Goal: Find contact information: Find contact information

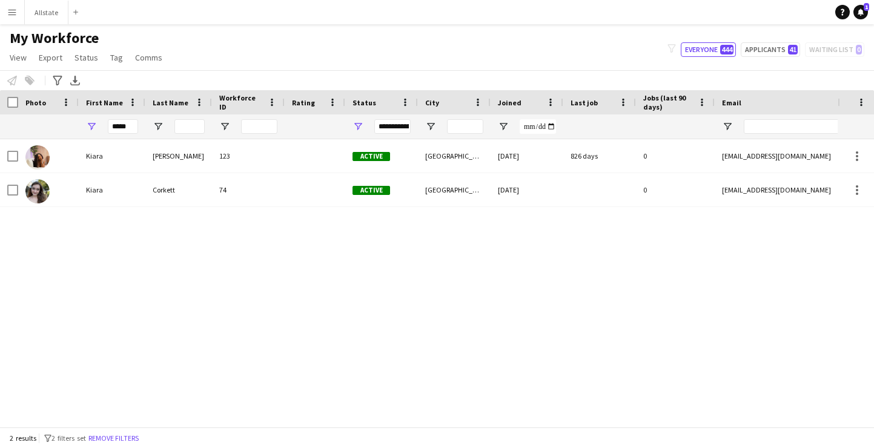
type input "*****"
click at [165, 318] on div "Kiara Corkett 74 Active Edmonton 2023-03-26 0 kiara.corkett@yahoo.ca +158798224…" at bounding box center [418, 283] width 837 height 288
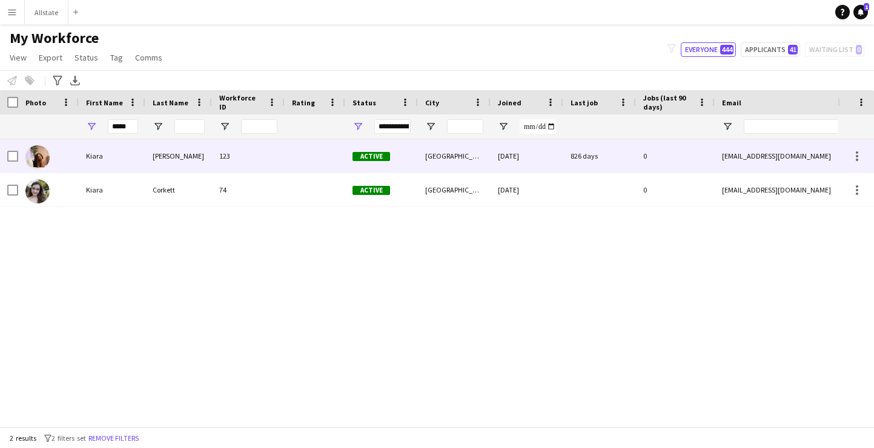
click at [155, 171] on div "[PERSON_NAME]" at bounding box center [178, 155] width 67 height 33
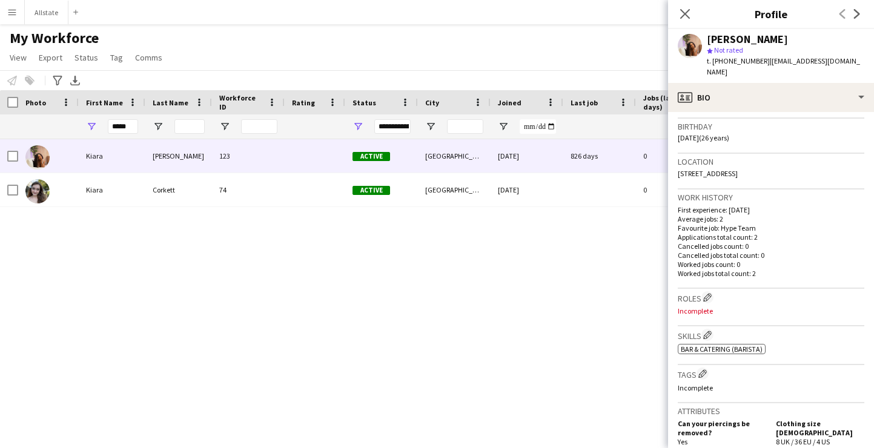
scroll to position [260, 0]
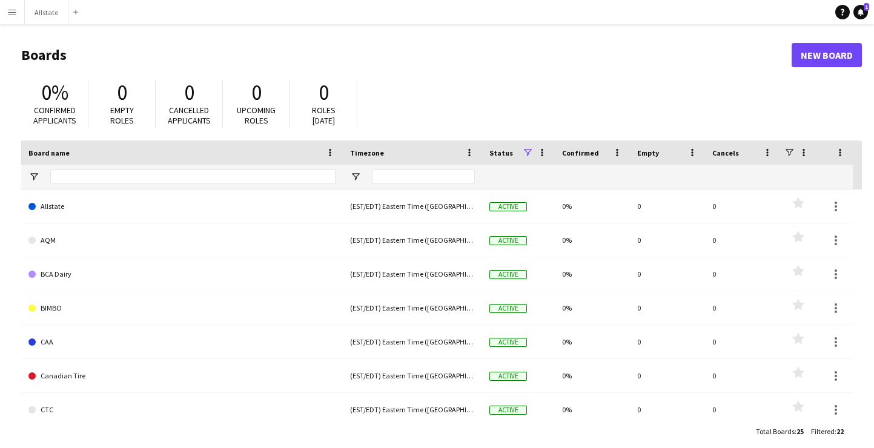
click at [6, 12] on button "Menu" at bounding box center [12, 12] width 24 height 24
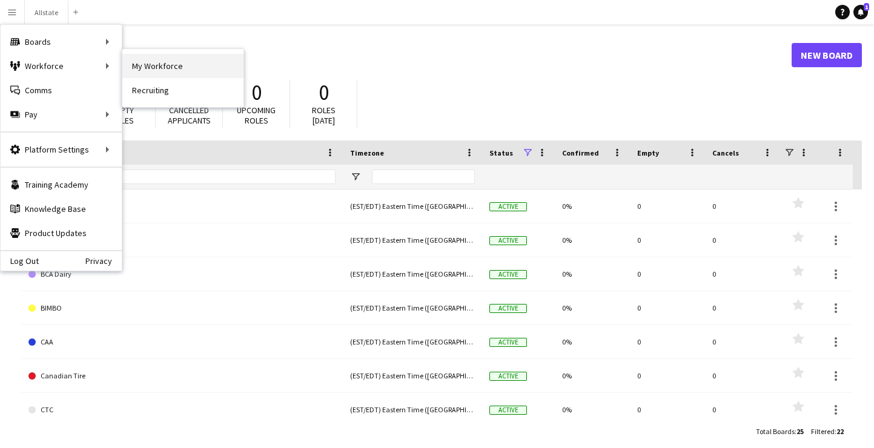
click at [171, 74] on link "My Workforce" at bounding box center [182, 66] width 121 height 24
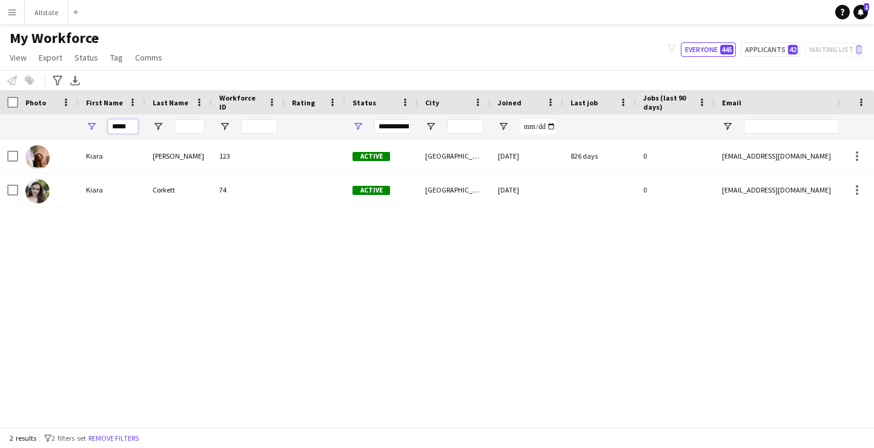
drag, startPoint x: 131, startPoint y: 129, endPoint x: 61, endPoint y: 129, distance: 70.8
click at [61, 129] on div "*****" at bounding box center [656, 126] width 1313 height 24
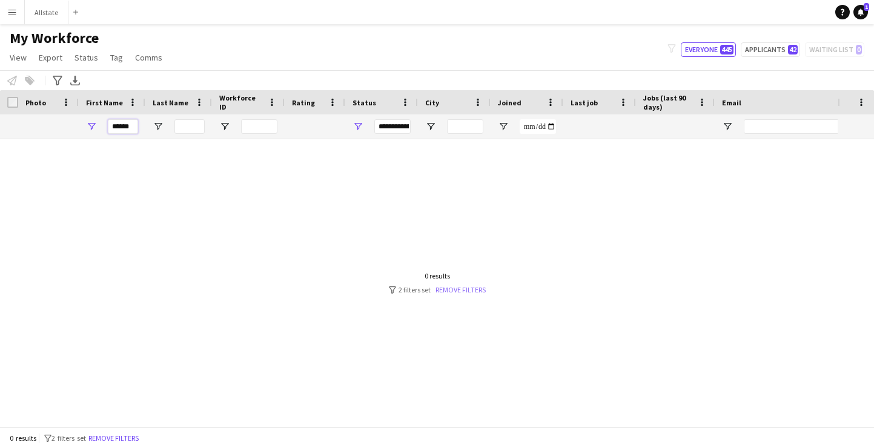
type input "******"
click at [472, 291] on link "Remove filters" at bounding box center [460, 289] width 50 height 9
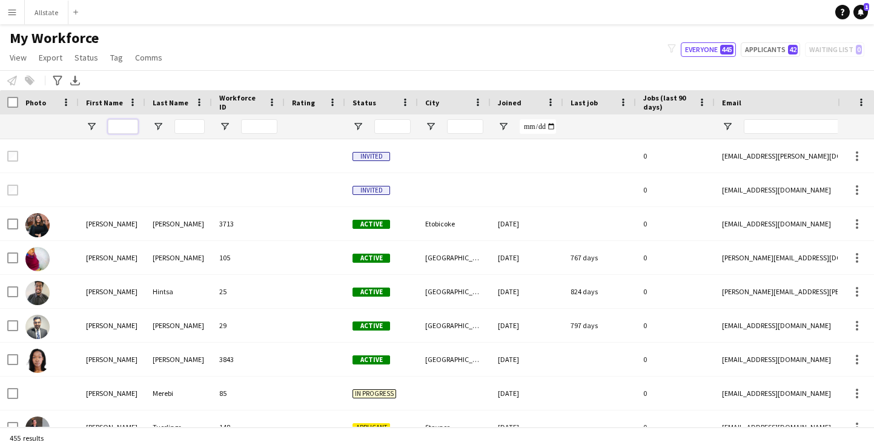
click at [128, 125] on input "First Name Filter Input" at bounding box center [123, 126] width 30 height 15
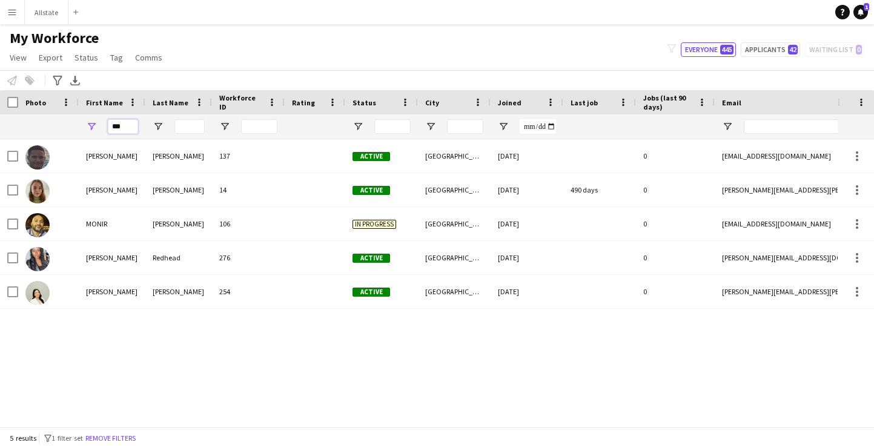
type input "***"
drag, startPoint x: 134, startPoint y: 128, endPoint x: 95, endPoint y: 119, distance: 40.4
click at [95, 119] on div "***" at bounding box center [112, 126] width 67 height 24
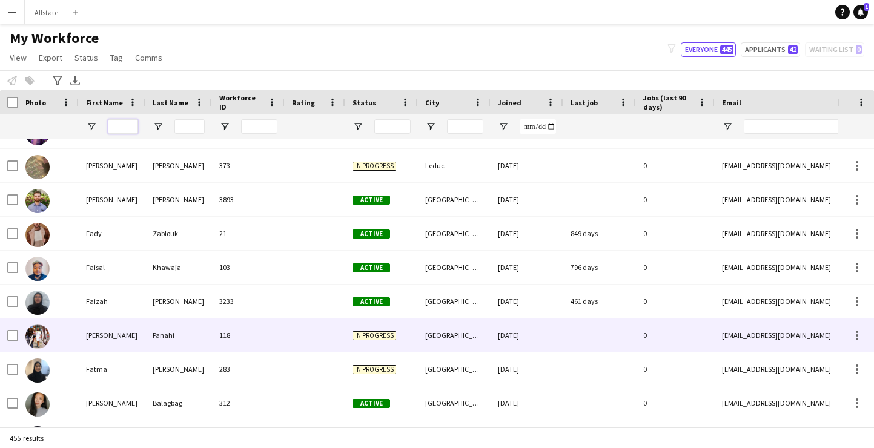
scroll to position [5201, 0]
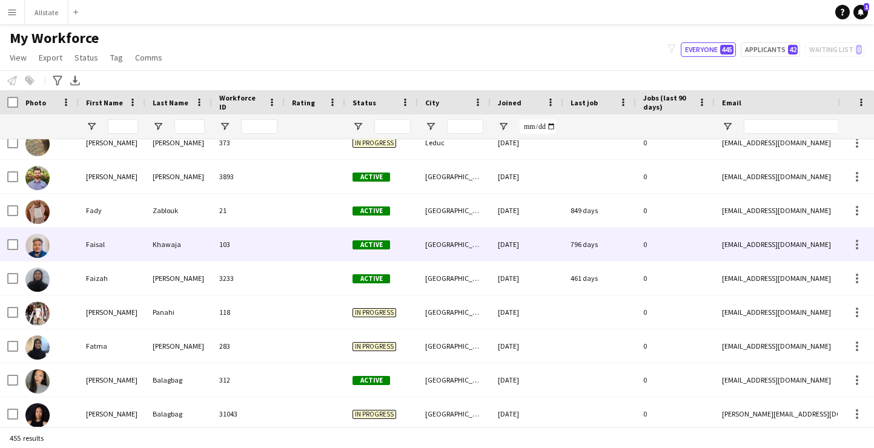
click at [437, 248] on div "[GEOGRAPHIC_DATA]" at bounding box center [454, 244] width 73 height 33
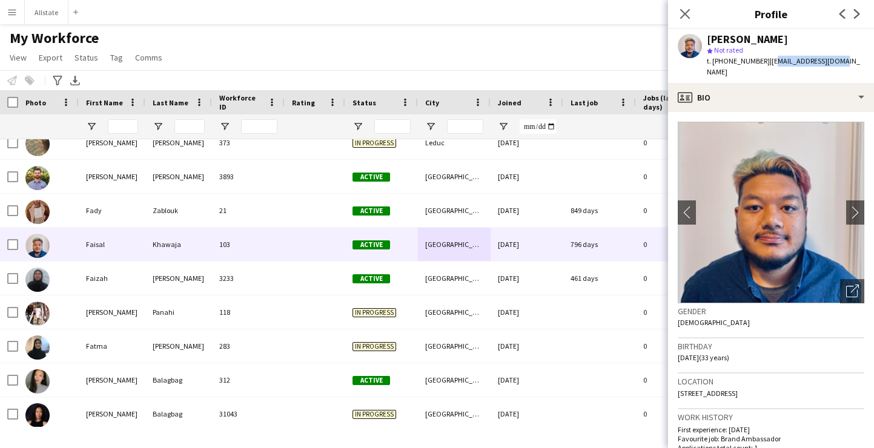
drag, startPoint x: 828, startPoint y: 60, endPoint x: 762, endPoint y: 62, distance: 66.0
click at [762, 62] on div "[PERSON_NAME] star Not rated t. [PHONE_NUMBER] | [EMAIL_ADDRESS][DOMAIN_NAME]" at bounding box center [771, 56] width 206 height 54
click at [830, 66] on div "[PERSON_NAME] star Not rated t. [PHONE_NUMBER] | [EMAIL_ADDRESS][DOMAIN_NAME]" at bounding box center [771, 56] width 206 height 54
drag, startPoint x: 829, startPoint y: 65, endPoint x: 761, endPoint y: 65, distance: 68.4
click at [761, 65] on div "[PERSON_NAME] star Not rated t. [PHONE_NUMBER] | [EMAIL_ADDRESS][DOMAIN_NAME]" at bounding box center [771, 56] width 206 height 54
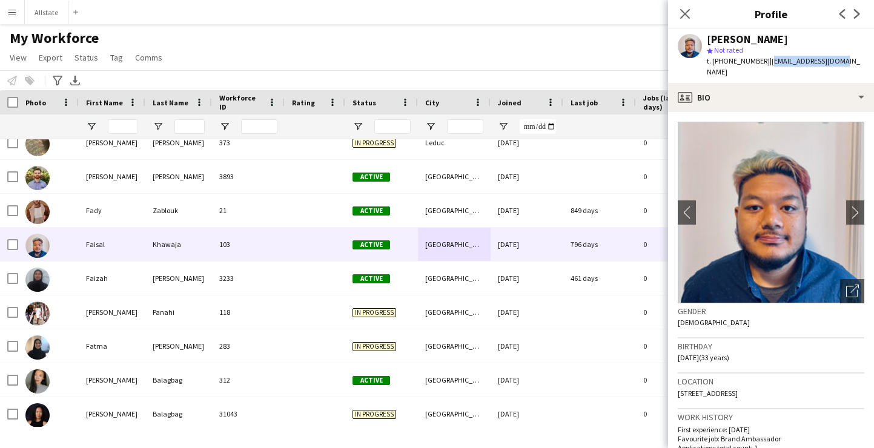
copy span "[EMAIL_ADDRESS][DOMAIN_NAME]"
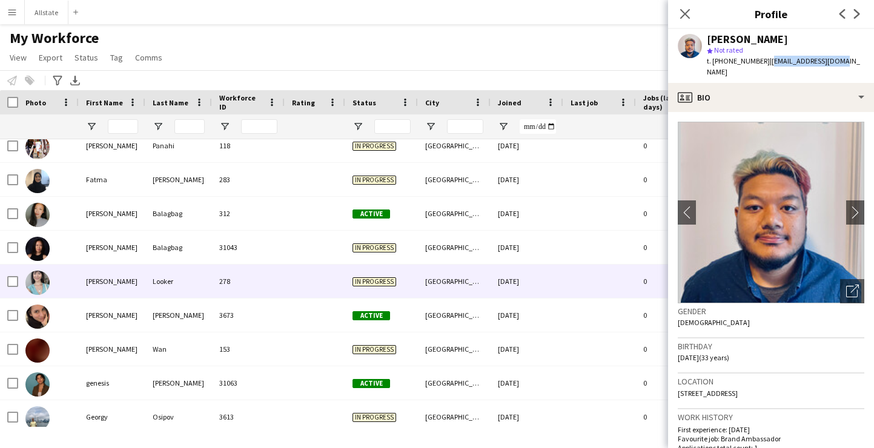
click at [467, 268] on div "[GEOGRAPHIC_DATA]" at bounding box center [454, 281] width 73 height 33
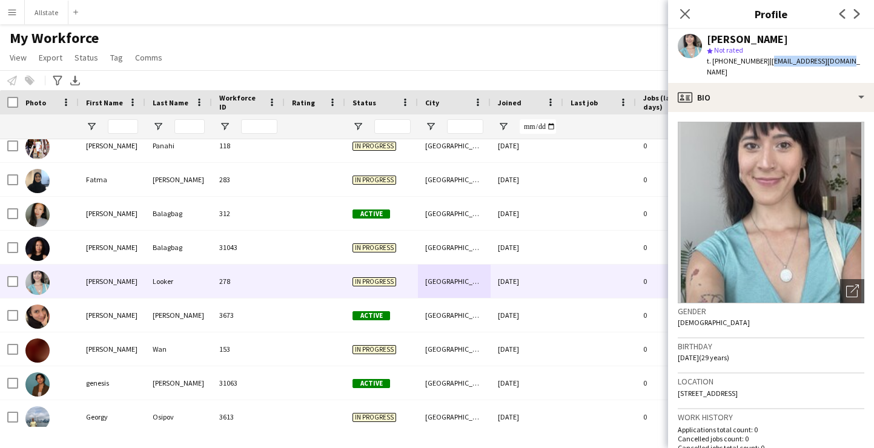
drag, startPoint x: 834, startPoint y: 60, endPoint x: 760, endPoint y: 64, distance: 74.6
click at [760, 64] on div "[PERSON_NAME] star Not rated t. [PHONE_NUMBER] | [EMAIL_ADDRESS][DOMAIN_NAME]" at bounding box center [771, 56] width 206 height 54
copy span "[EMAIL_ADDRESS][DOMAIN_NAME]"
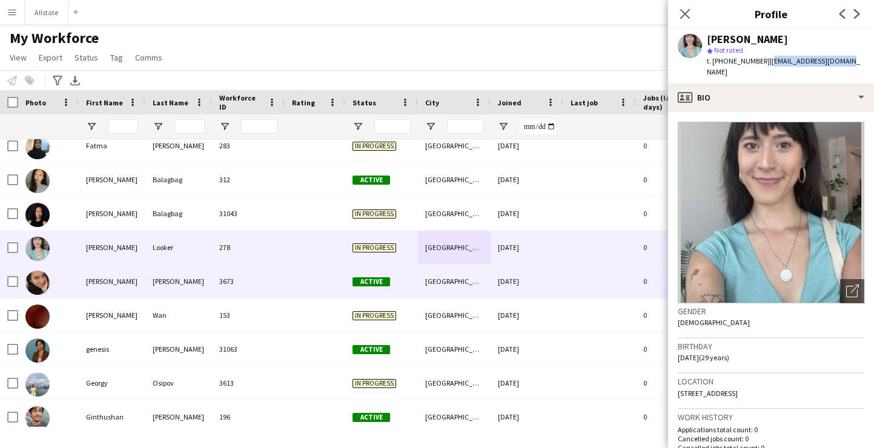
scroll to position [5403, 0]
